Goal: Transaction & Acquisition: Purchase product/service

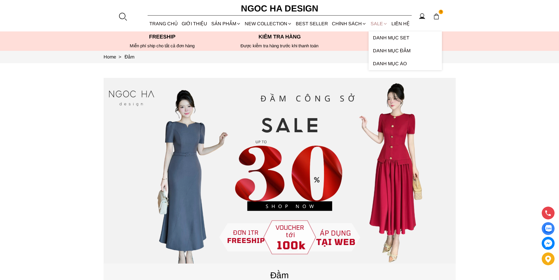
click at [374, 23] on link "SALE" at bounding box center [379, 24] width 21 height 16
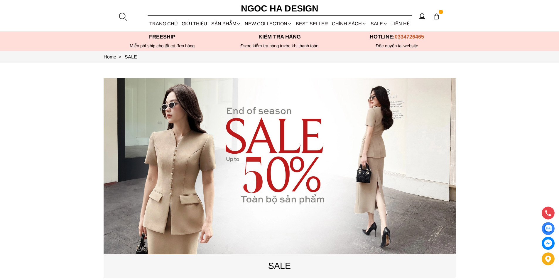
scroll to position [29, 0]
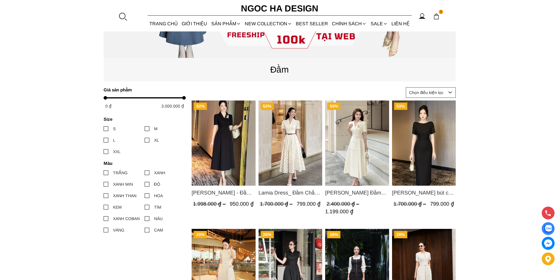
scroll to position [264, 0]
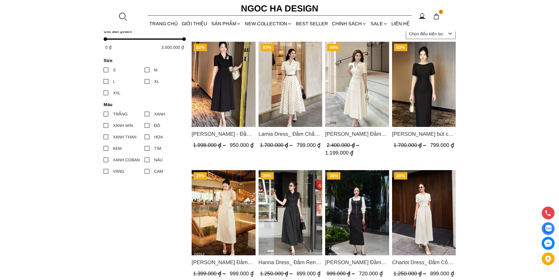
click at [301, 91] on img "Product image - Lamia Dress_ Đầm Chấm Bi Cổ Vest Màu Kem D1003" at bounding box center [290, 84] width 64 height 85
click at [356, 71] on img "Product image - Louisa Dress_ Đầm Cổ Vest Cài Hoa Tùng May Gân Nổi Kèm Đai Màu …" at bounding box center [357, 84] width 64 height 85
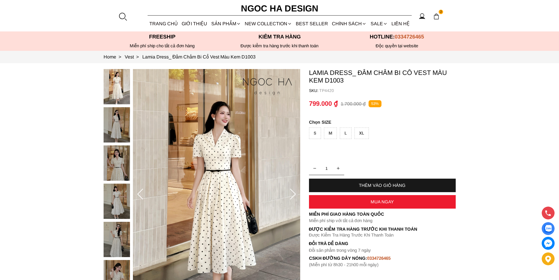
scroll to position [59, 0]
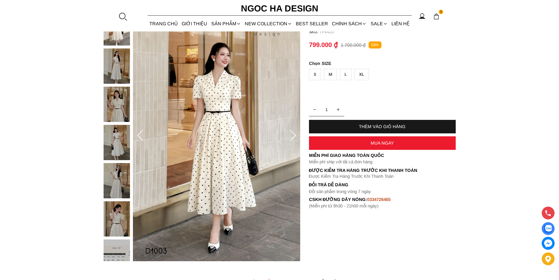
click at [364, 77] on div "XL" at bounding box center [362, 74] width 14 height 11
click at [345, 141] on div "MUA NGAY" at bounding box center [382, 142] width 147 height 5
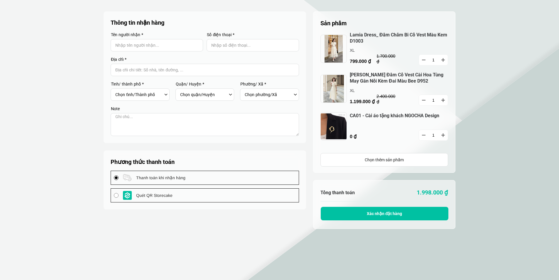
click at [423, 100] on button "button" at bounding box center [423, 100] width 9 height 11
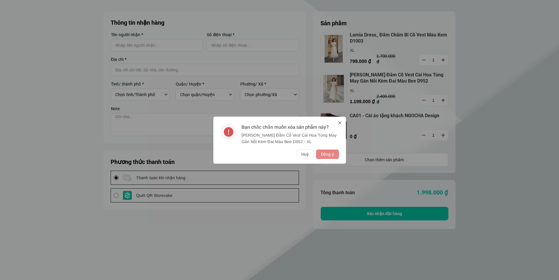
click at [334, 152] on button "Đồng ý" at bounding box center [327, 153] width 23 height 9
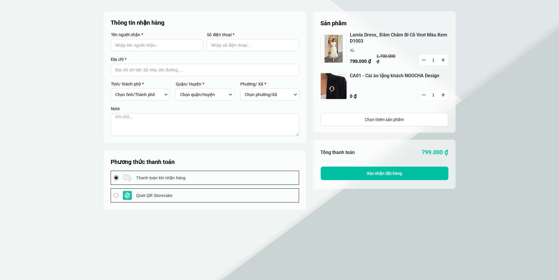
click at [331, 83] on img at bounding box center [334, 86] width 26 height 28
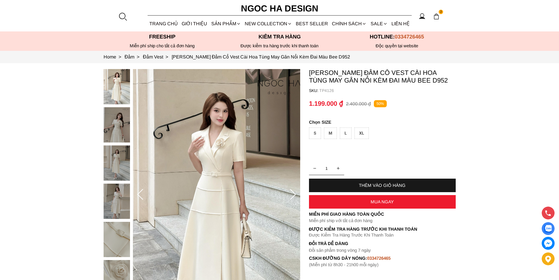
click at [362, 133] on div "XL" at bounding box center [362, 132] width 14 height 11
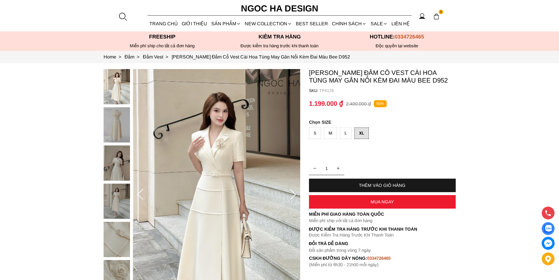
click at [362, 199] on div "MUA NGAY" at bounding box center [382, 201] width 147 height 5
